Goal: Information Seeking & Learning: Learn about a topic

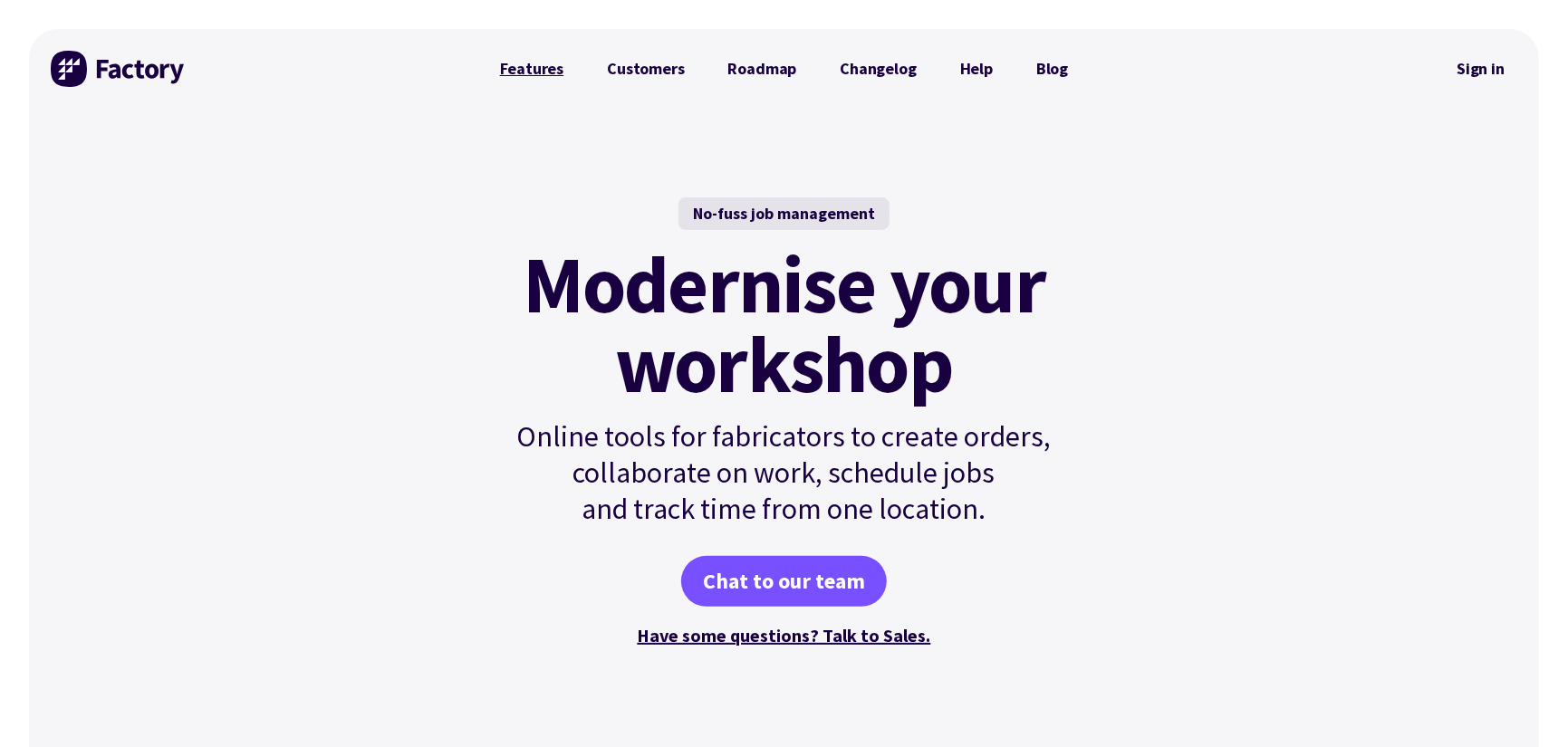
click at [546, 59] on link "Features" at bounding box center [532, 69] width 107 height 36
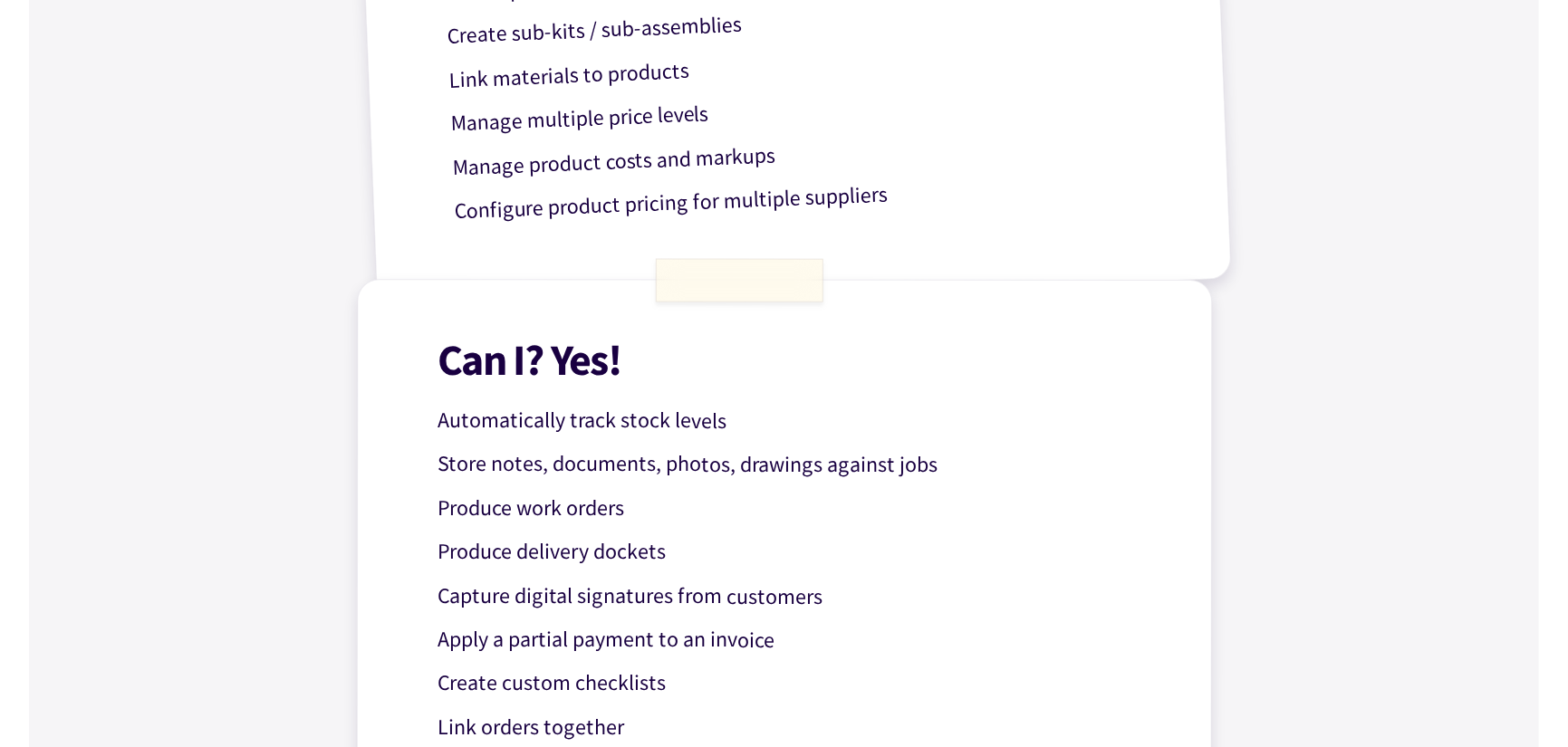
scroll to position [1479, 0]
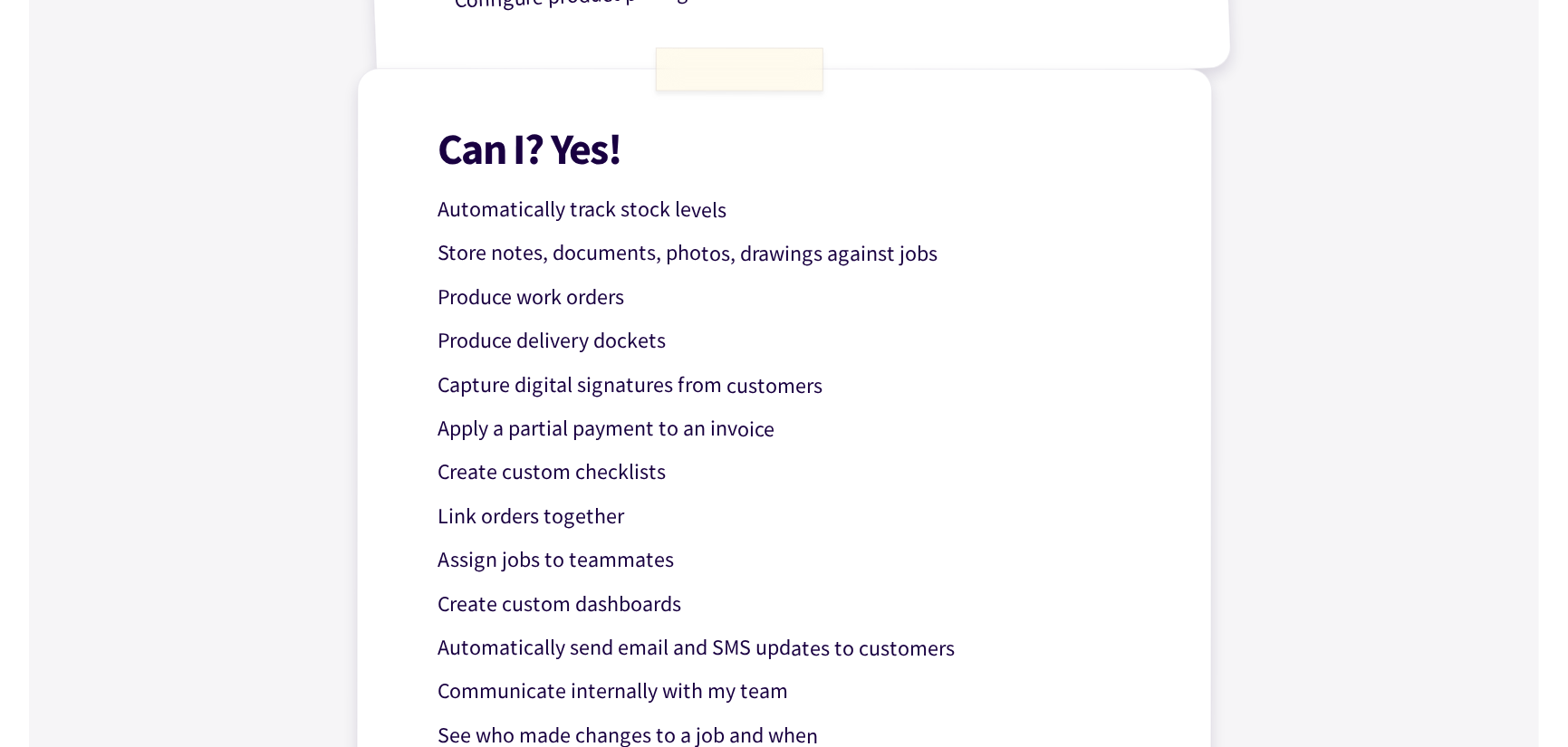
click at [877, 389] on p "Capture digital signatures from customers" at bounding box center [798, 386] width 723 height 36
click at [689, 473] on p "Create custom checklists" at bounding box center [797, 474] width 723 height 36
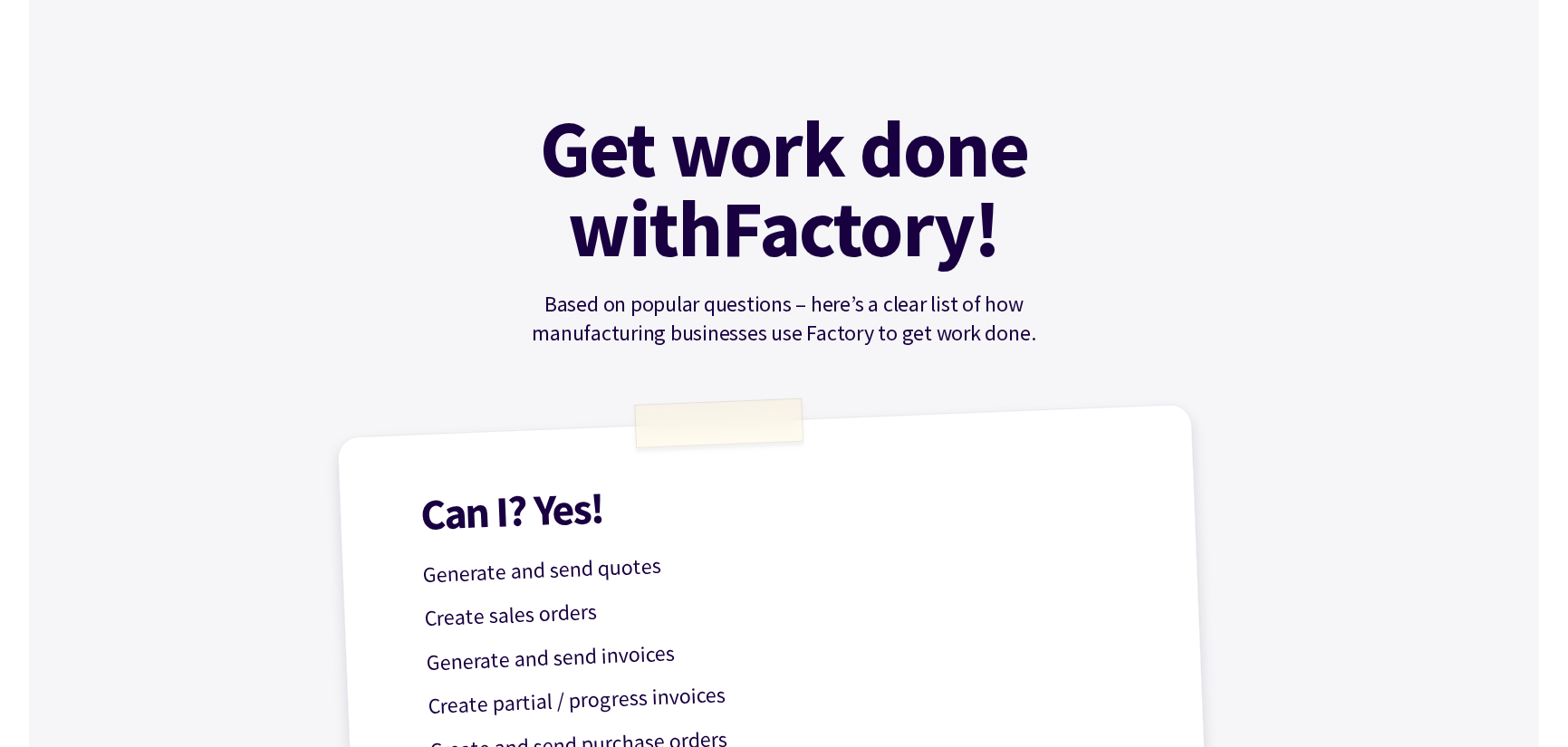
scroll to position [0, 0]
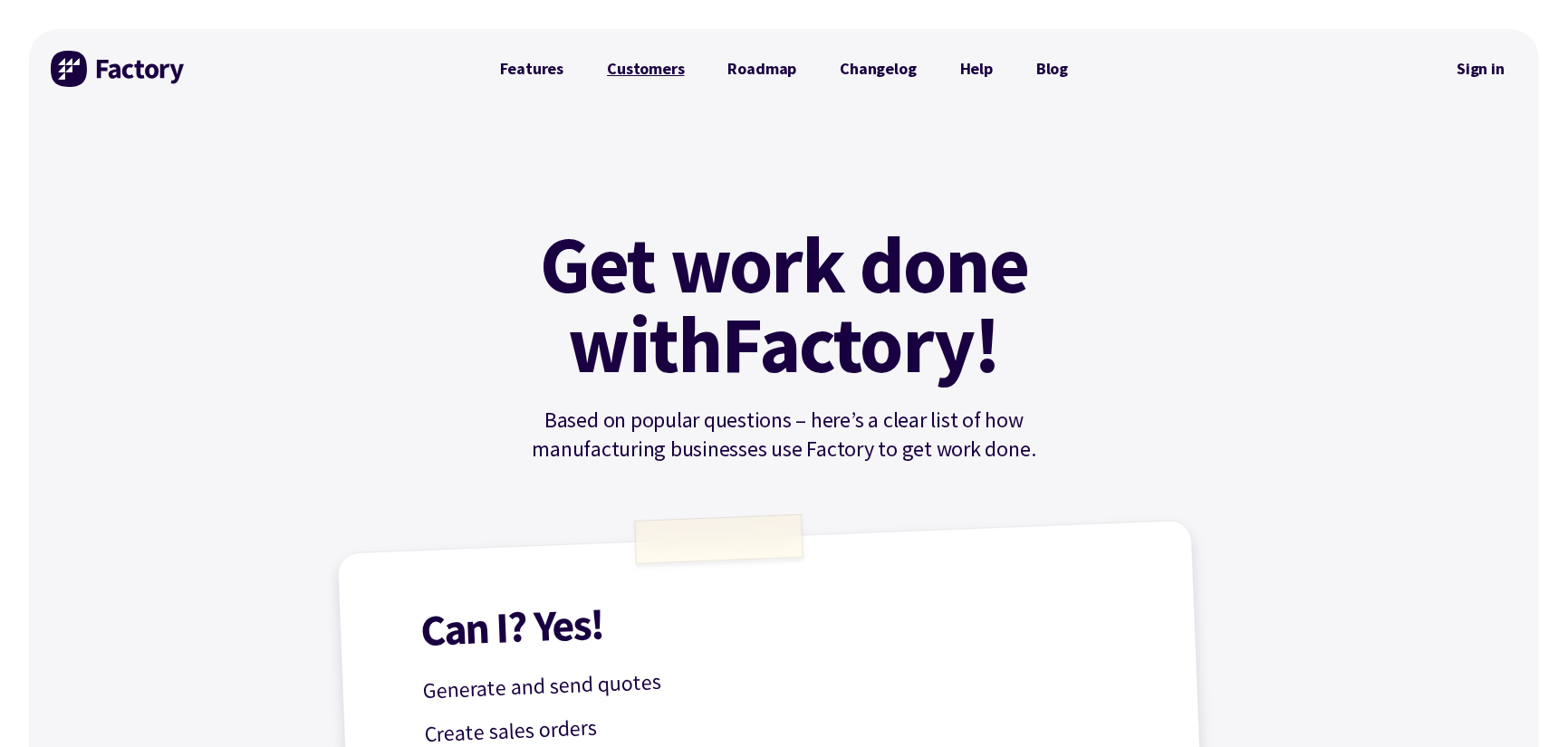
click at [681, 63] on link "Customers" at bounding box center [645, 69] width 121 height 36
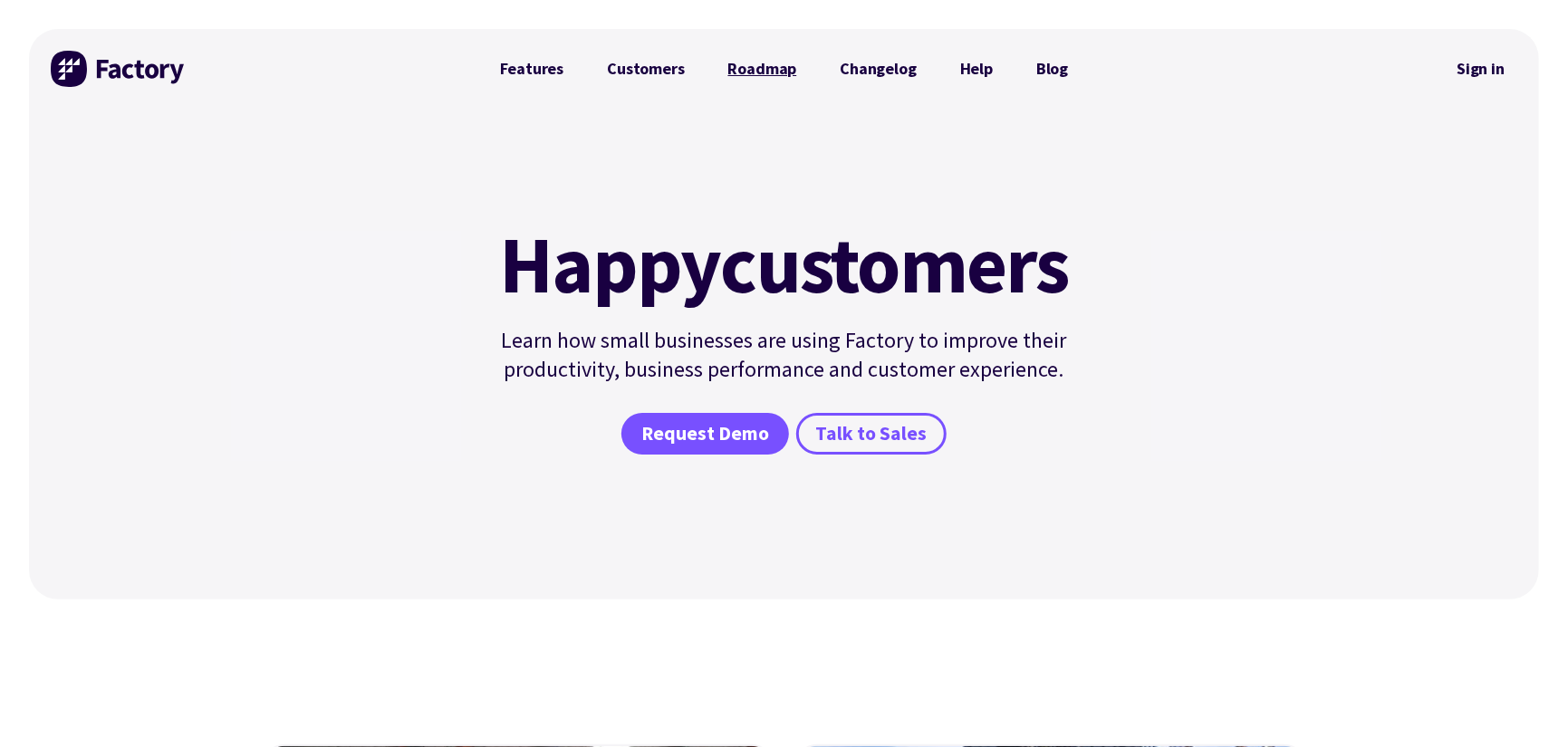
click at [753, 67] on link "Roadmap" at bounding box center [762, 69] width 112 height 36
click at [533, 77] on link "Features" at bounding box center [532, 69] width 107 height 36
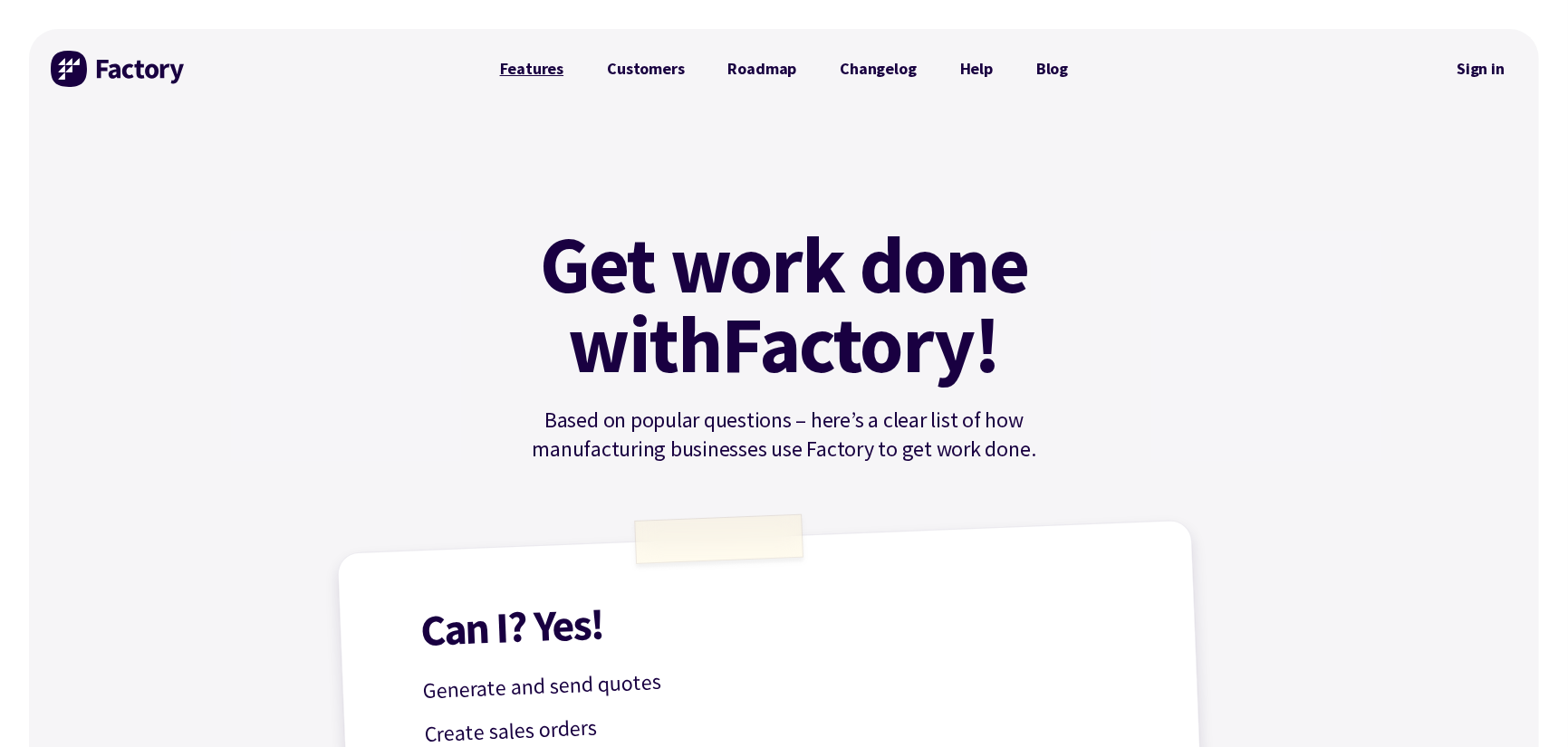
click at [544, 73] on link "Features" at bounding box center [532, 69] width 107 height 36
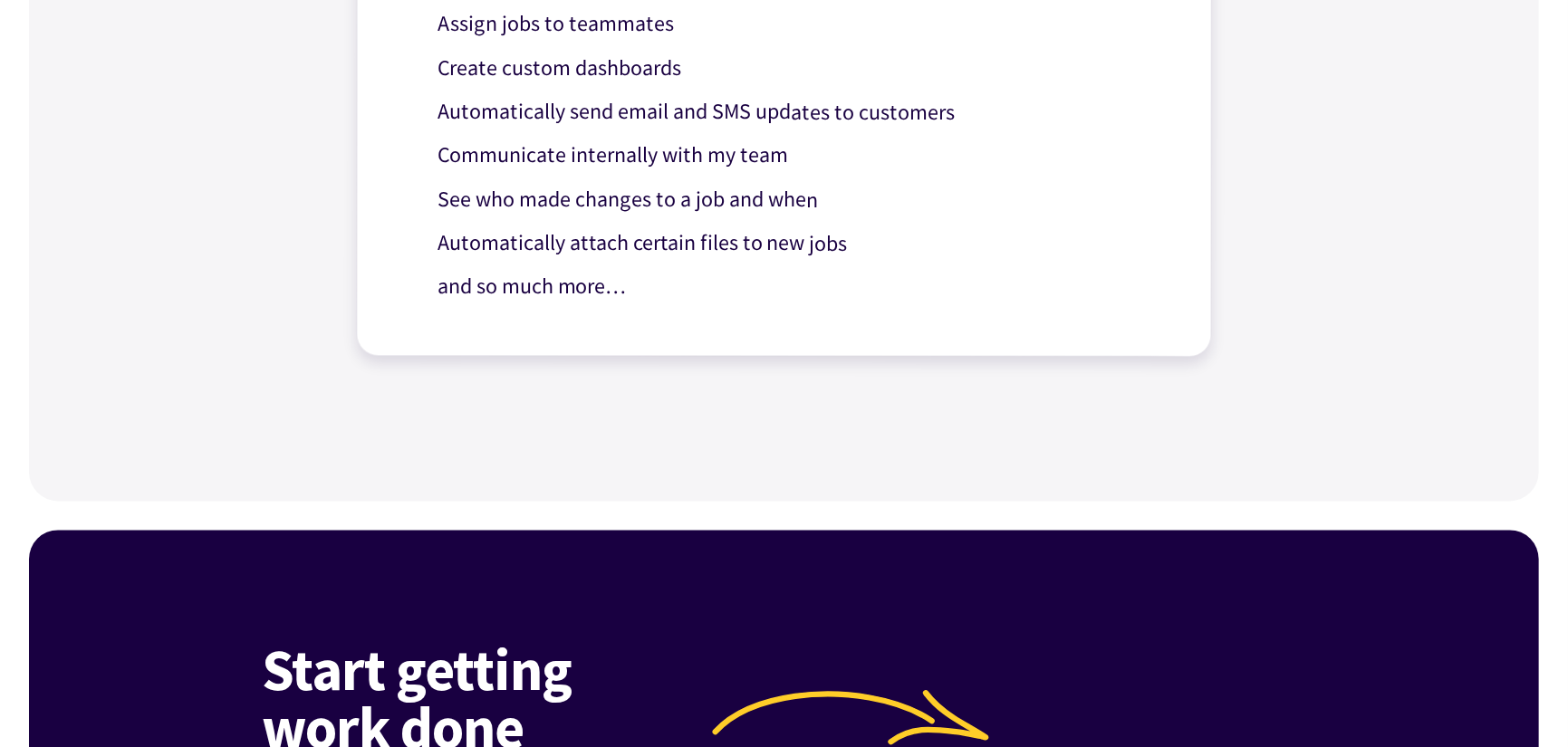
scroll to position [2324, 0]
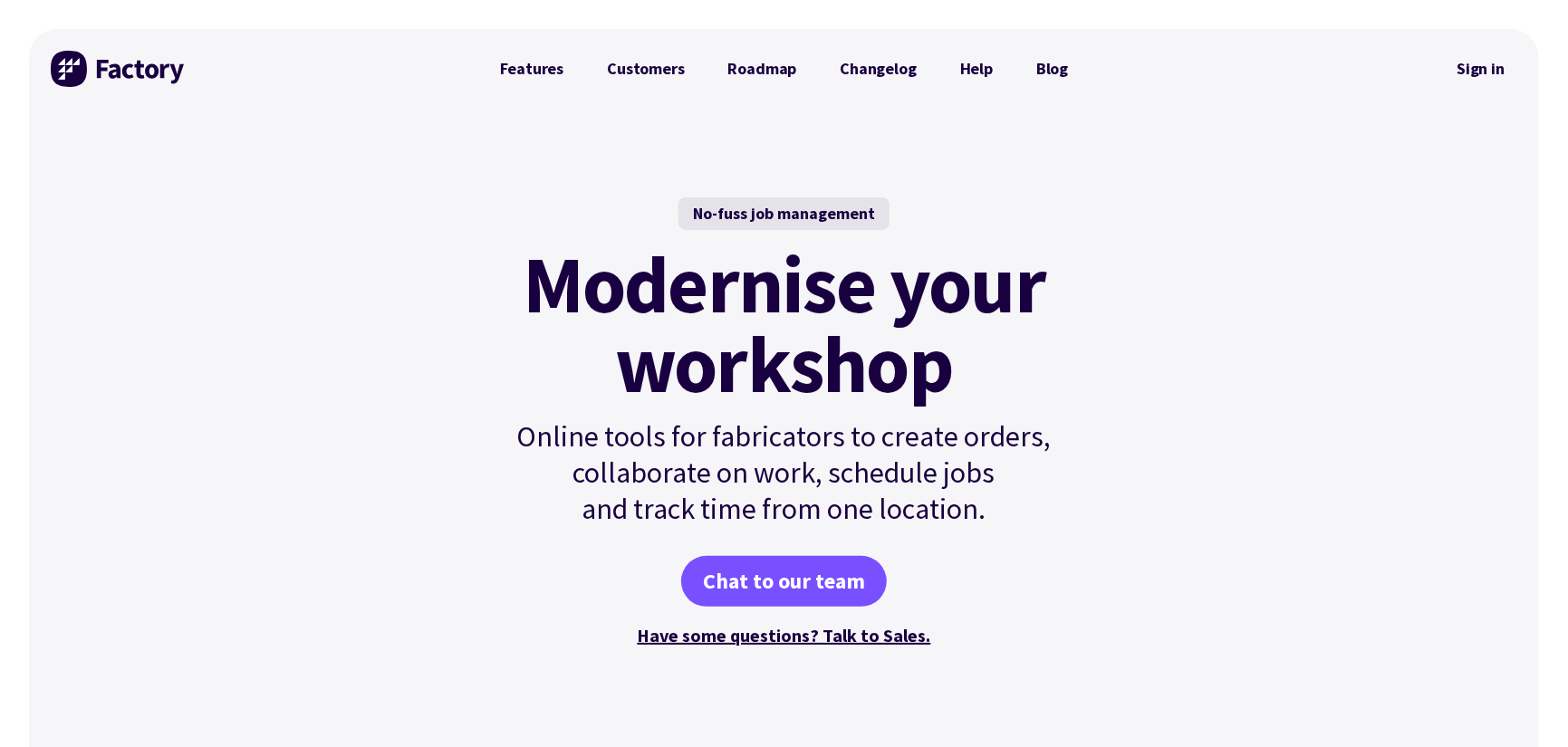
click at [1241, 495] on div "No-fuss job management Modernise your workshop Online tools for fabricators to …" at bounding box center [784, 423] width 1511 height 630
click at [784, 215] on div "No-fuss job management" at bounding box center [784, 214] width 211 height 33
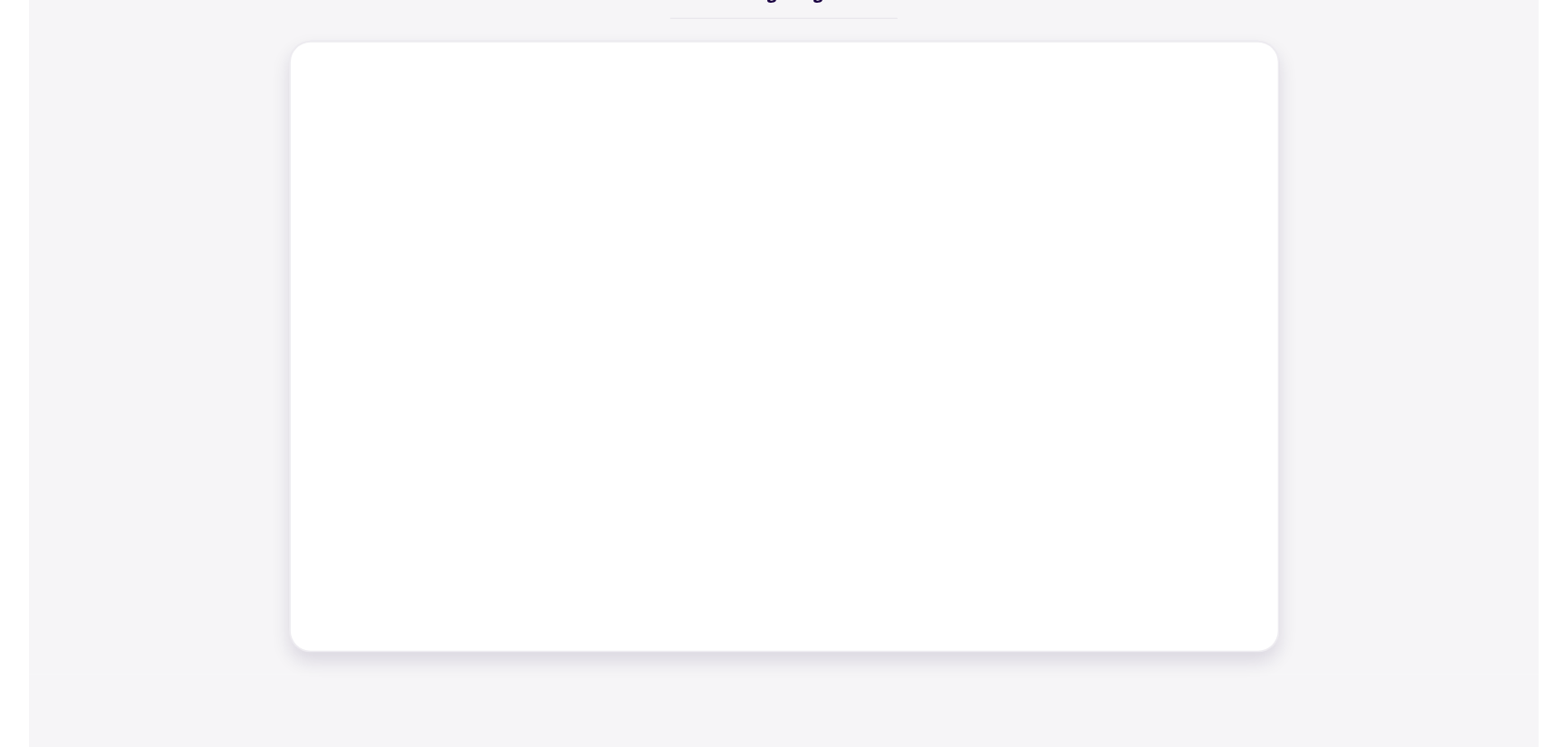
scroll to position [634, 0]
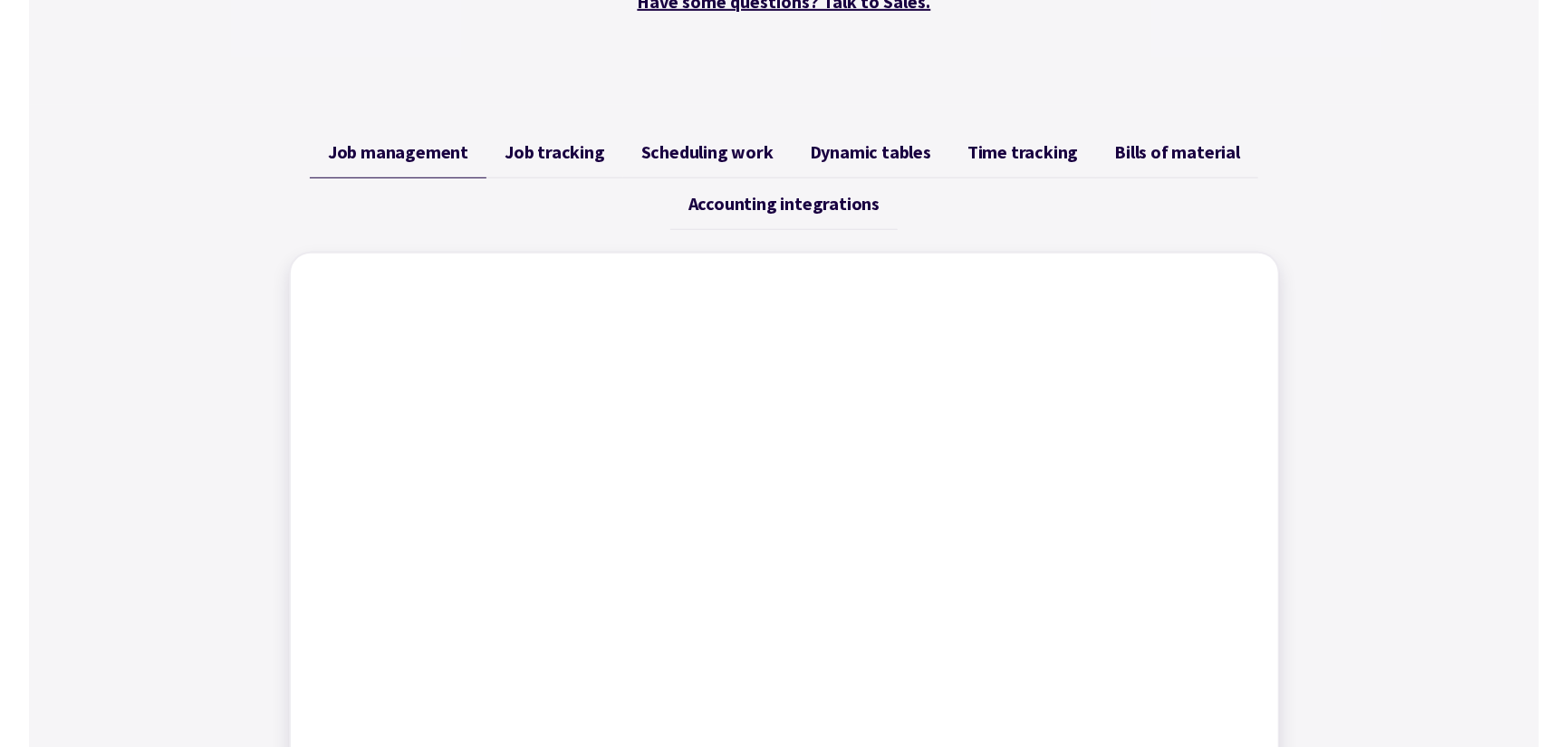
click at [1042, 154] on span "Time tracking" at bounding box center [1022, 152] width 110 height 22
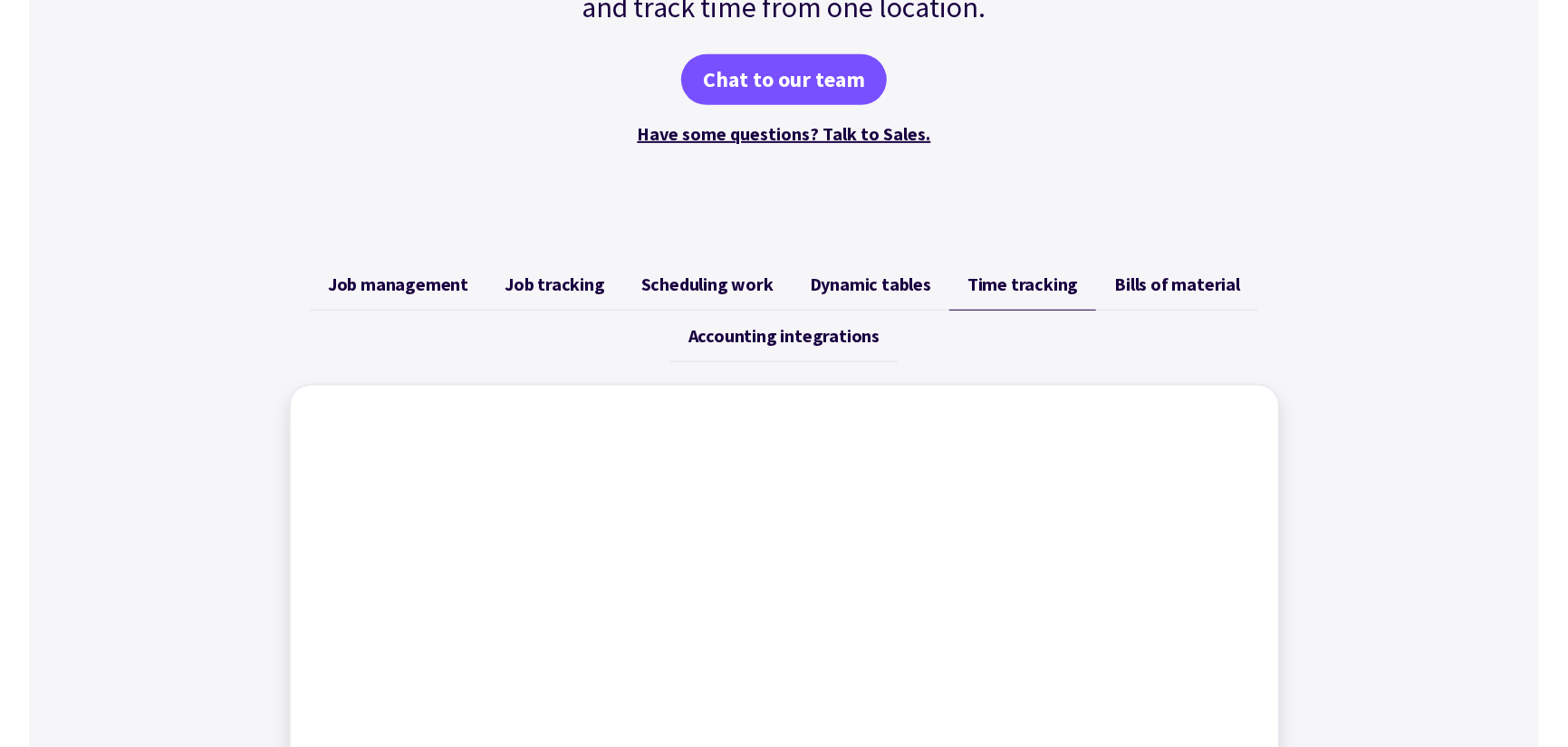
scroll to position [422, 0]
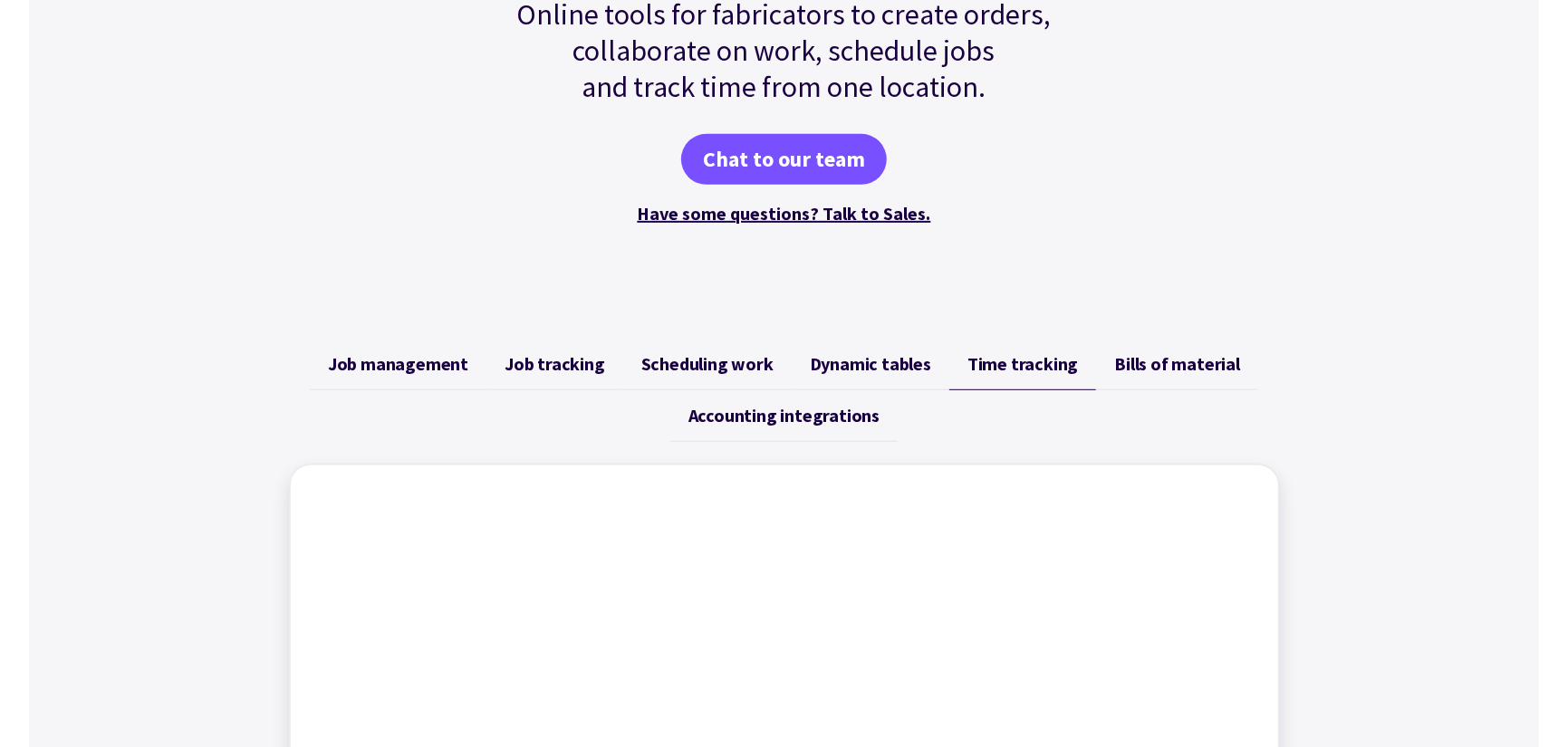
click at [598, 360] on span "Job tracking" at bounding box center [555, 364] width 101 height 22
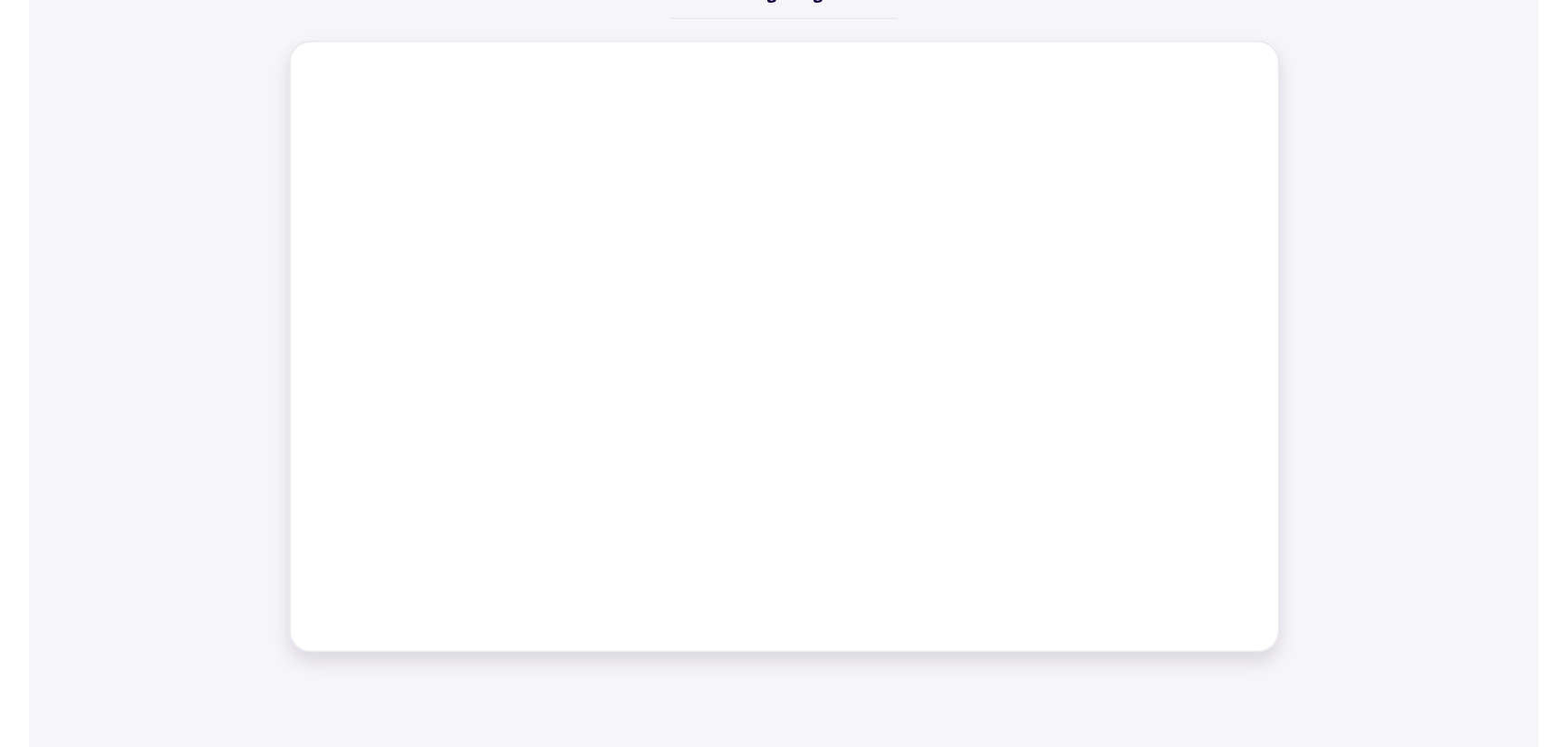
scroll to position [634, 0]
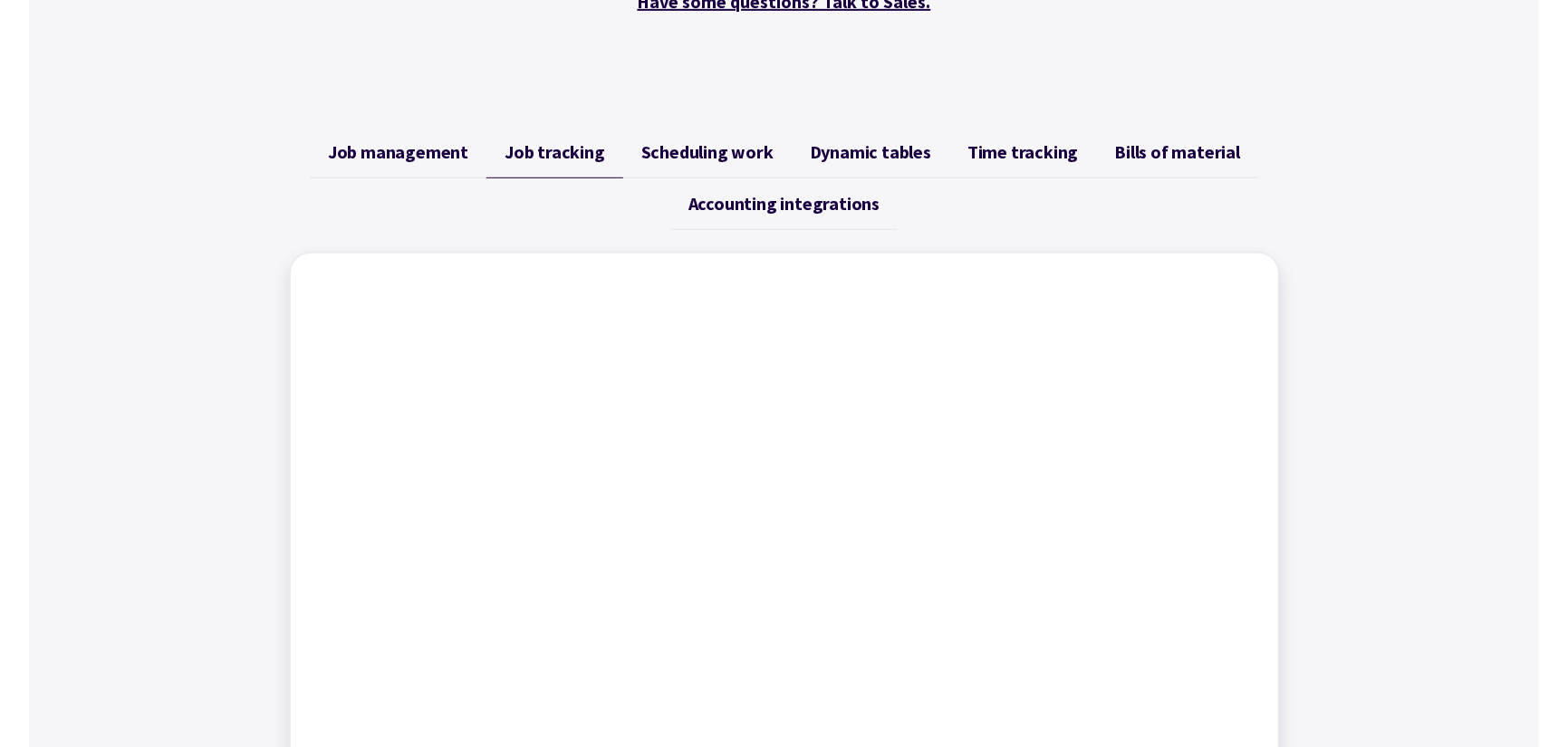
click at [436, 150] on span "Job management" at bounding box center [398, 152] width 140 height 22
